Goal: Find specific page/section: Find specific page/section

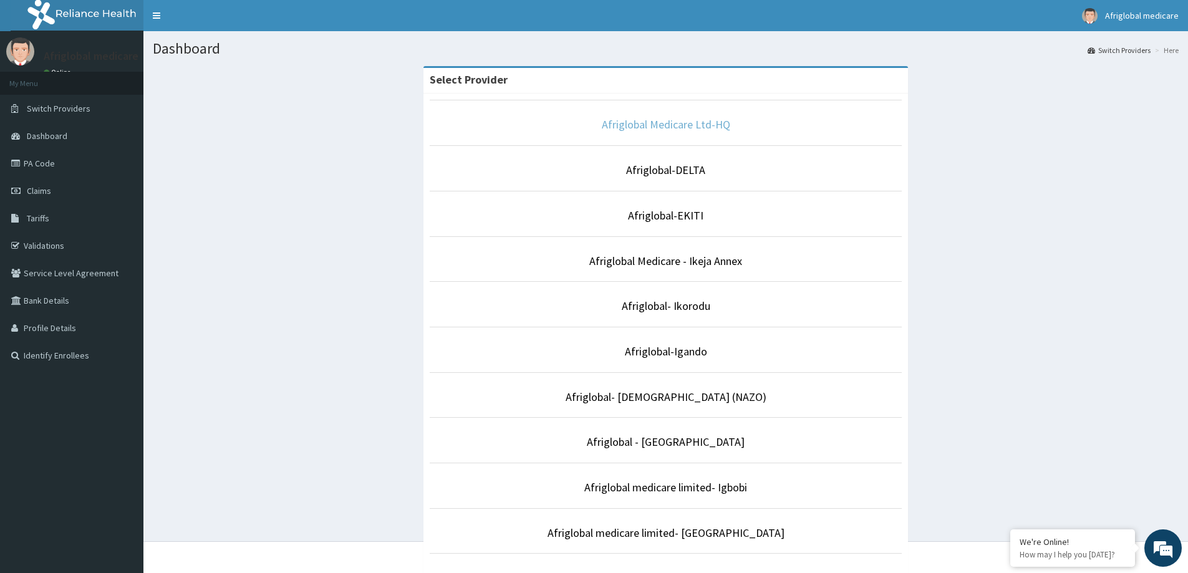
click at [715, 127] on link "Afriglobal Medicare Ltd-HQ" at bounding box center [666, 124] width 128 height 14
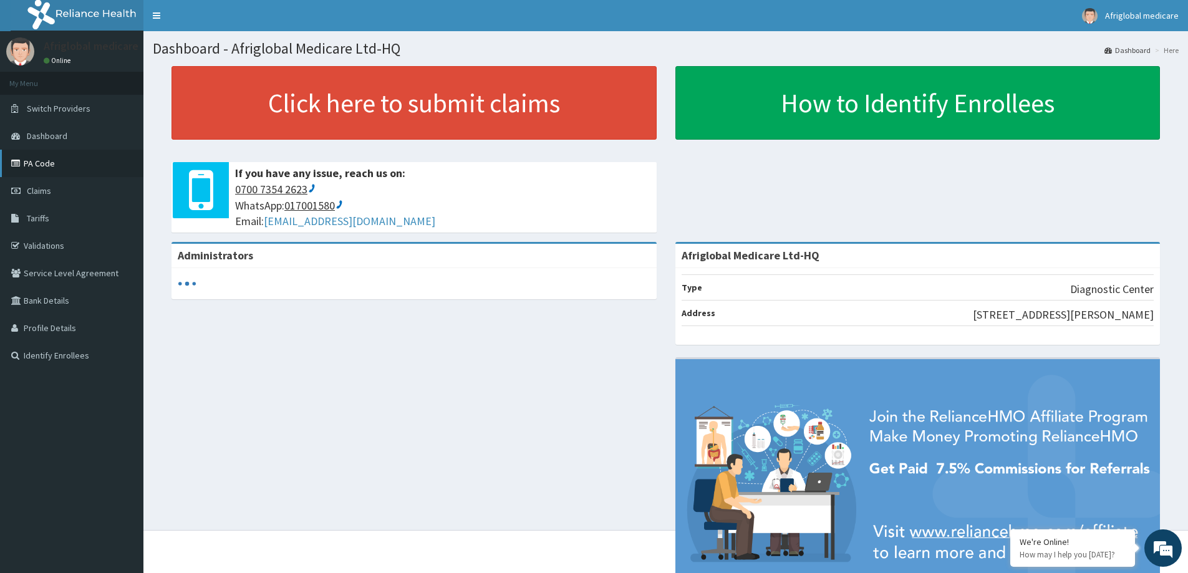
click at [37, 174] on link "PA Code" at bounding box center [71, 163] width 143 height 27
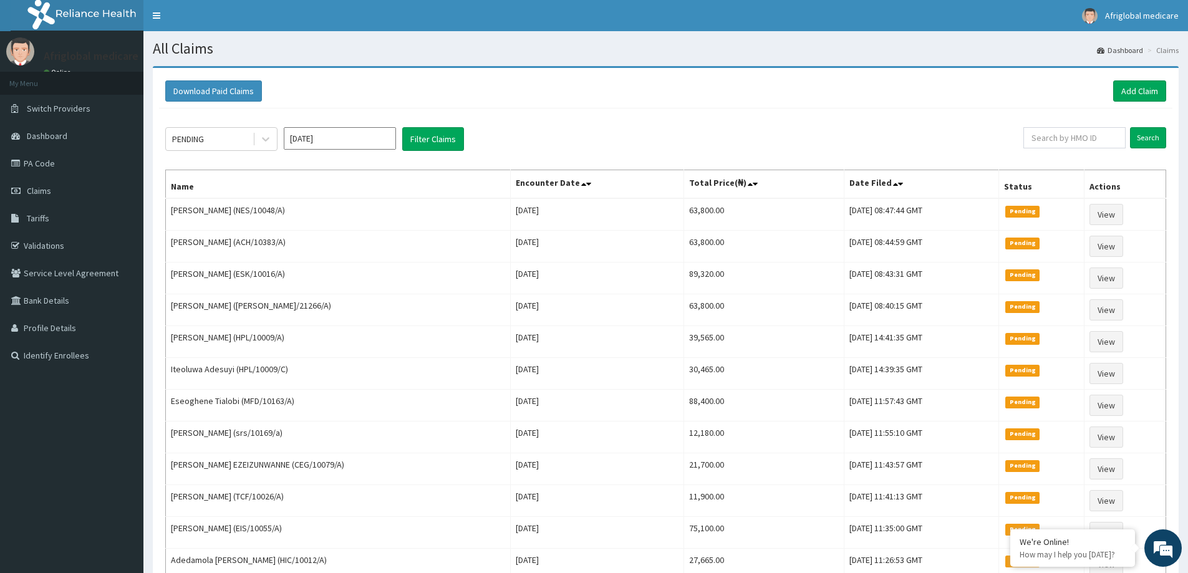
click at [47, 163] on link "PA Code" at bounding box center [71, 163] width 143 height 27
